Goal: Task Accomplishment & Management: Use online tool/utility

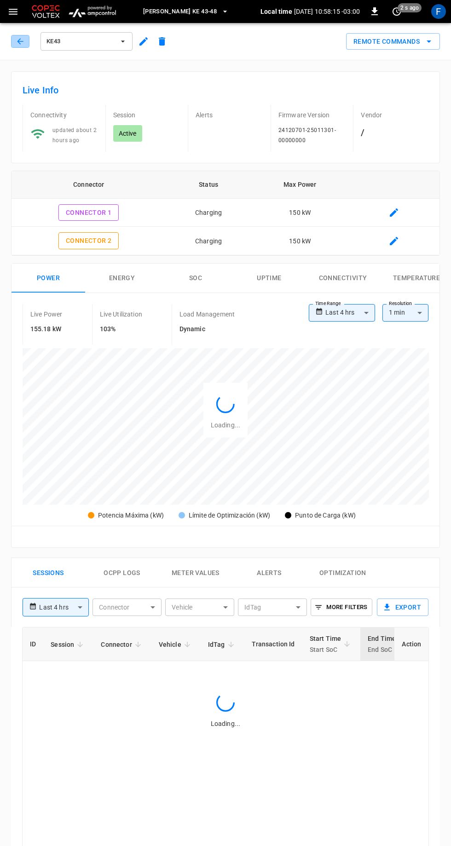
click at [20, 41] on icon "button" at bounding box center [20, 41] width 6 height 6
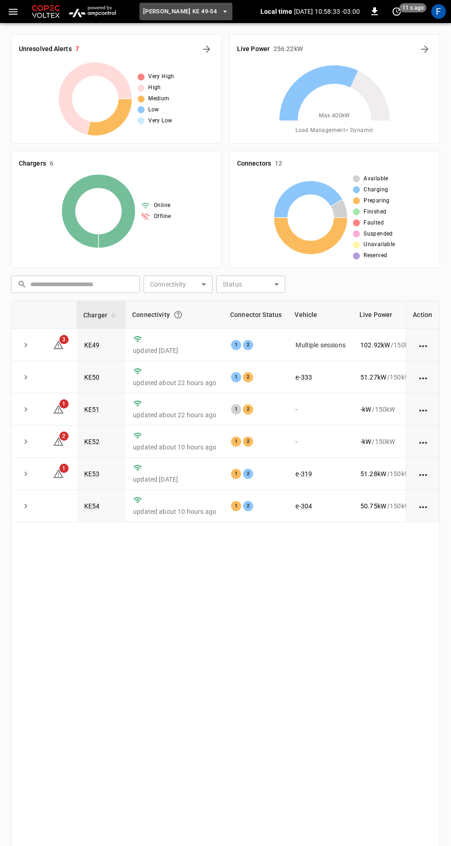
click at [200, 16] on span "[PERSON_NAME] KE 49-54" at bounding box center [180, 11] width 74 height 11
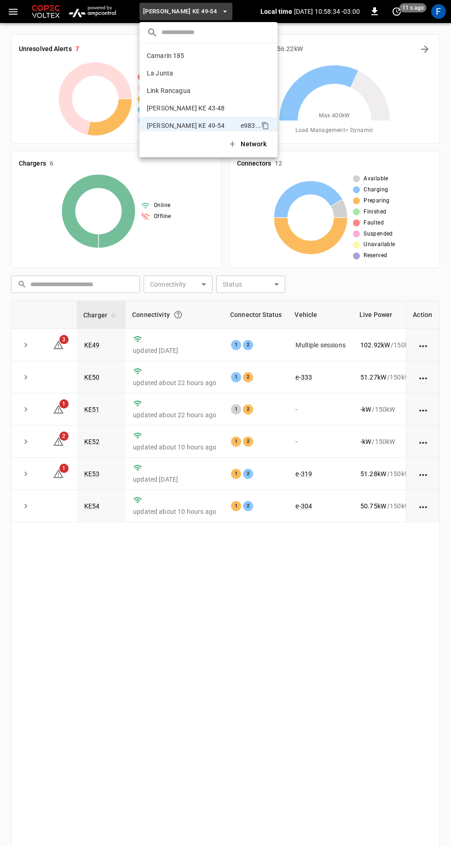
scroll to position [7, 0]
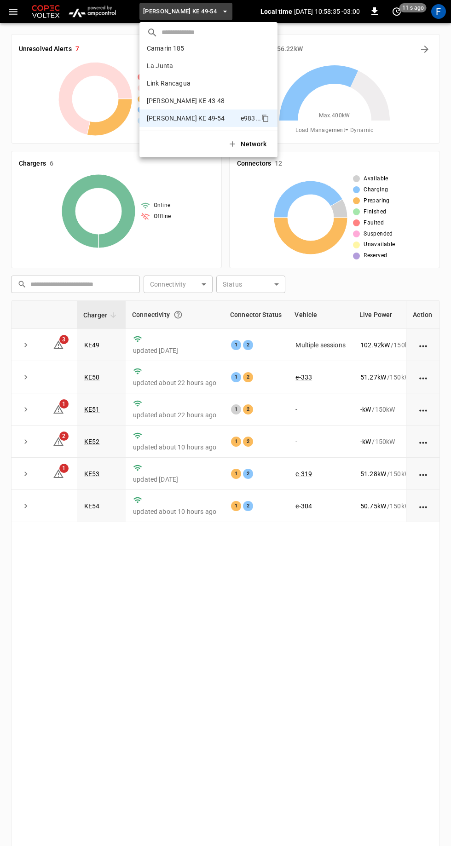
click at [205, 99] on p "[PERSON_NAME] KE 43-48" at bounding box center [192, 100] width 90 height 9
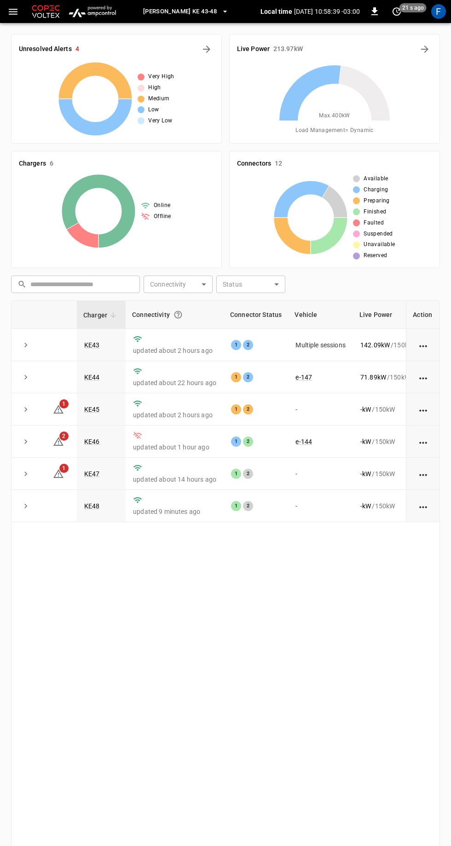
click at [93, 440] on link "KE46" at bounding box center [92, 441] width 16 height 7
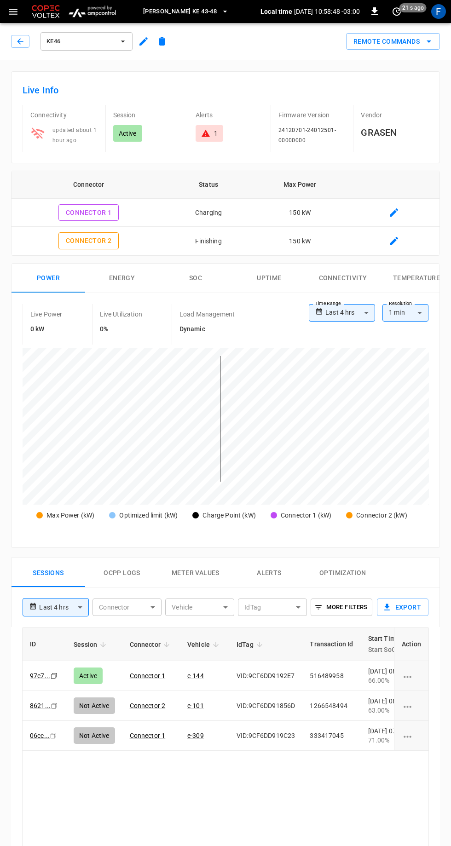
click at [413, 46] on button "Remote Commands" at bounding box center [393, 41] width 94 height 17
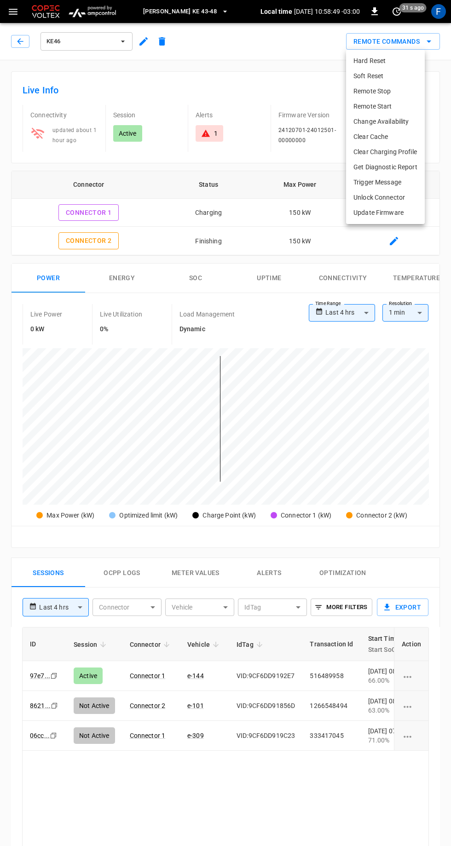
click at [397, 67] on li "Hard Reset" at bounding box center [385, 60] width 79 height 15
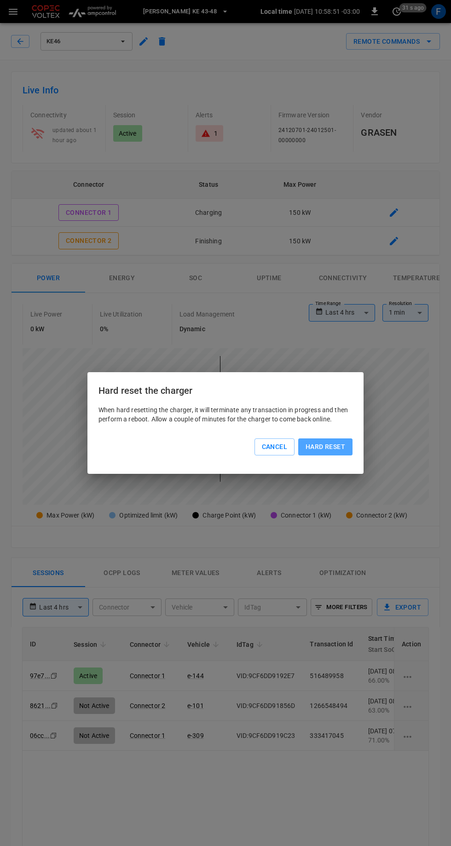
click at [339, 443] on button "Hard reset" at bounding box center [325, 446] width 54 height 17
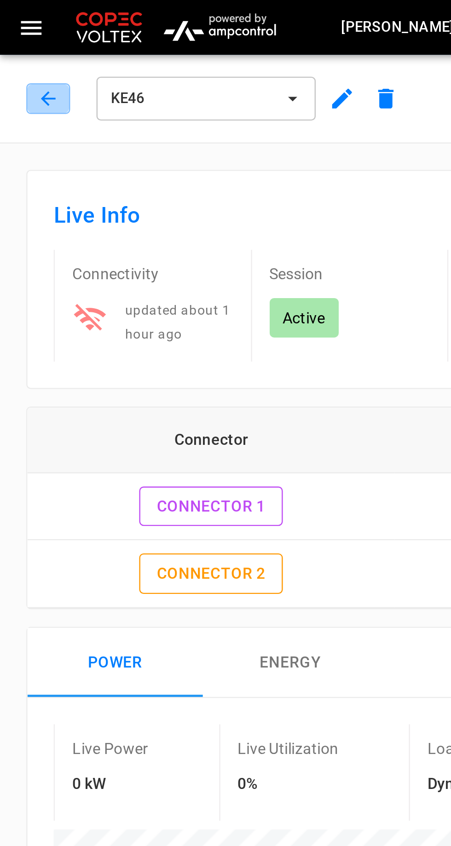
click at [21, 39] on icon "button" at bounding box center [20, 41] width 9 height 9
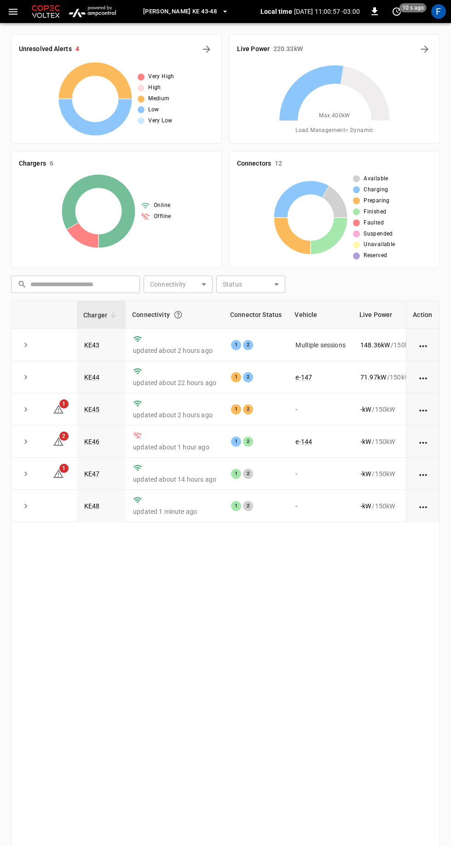
click at [200, 11] on span "[PERSON_NAME] KE 43-48" at bounding box center [180, 11] width 74 height 11
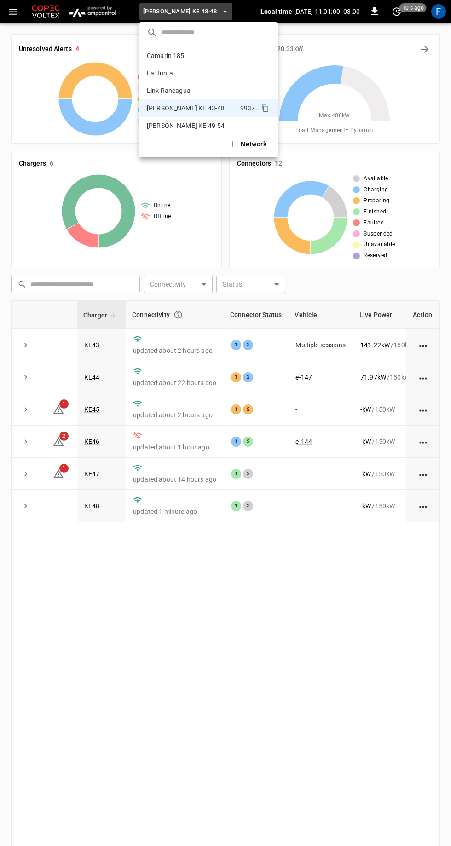
scroll to position [7, 0]
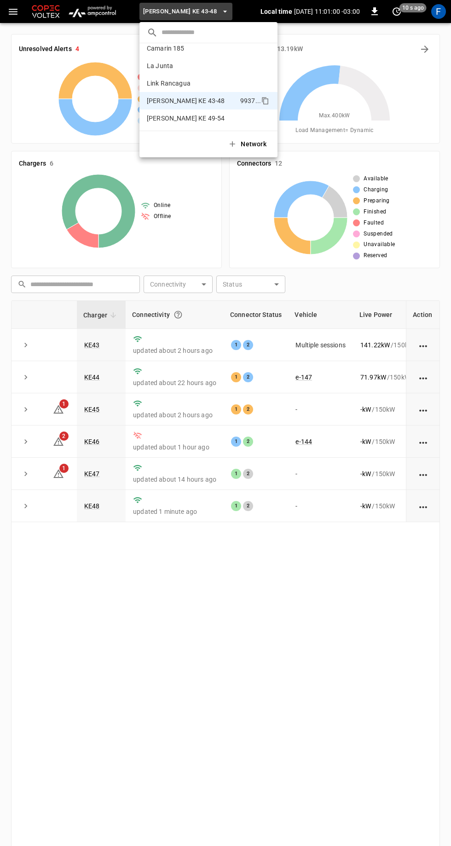
click at [206, 114] on p "[PERSON_NAME] KE 49-54" at bounding box center [192, 118] width 90 height 9
